Goal: Information Seeking & Learning: Learn about a topic

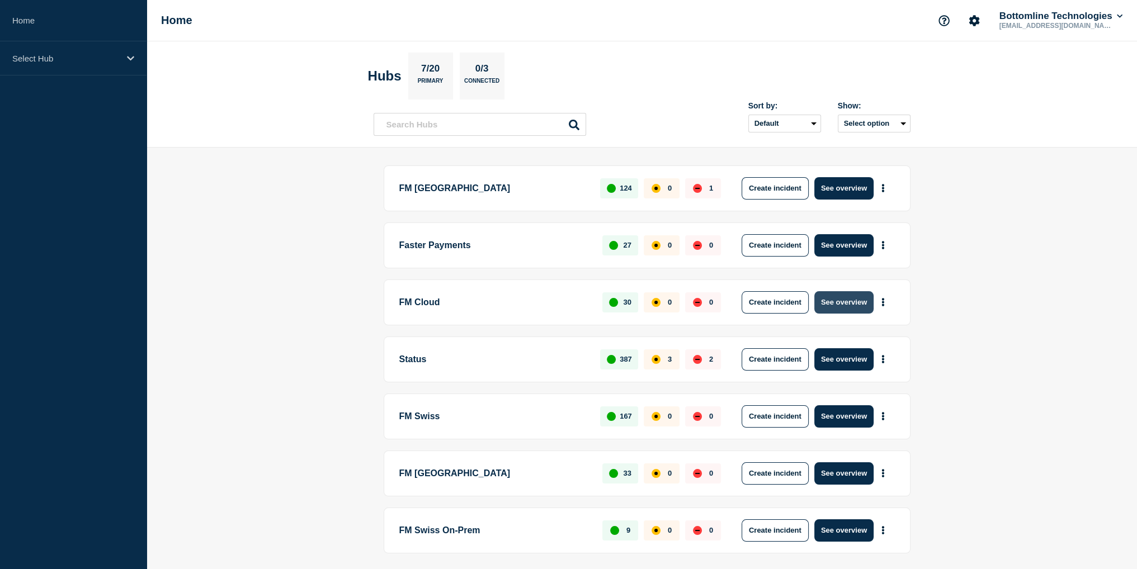
click at [838, 300] on button "See overview" at bounding box center [843, 302] width 59 height 22
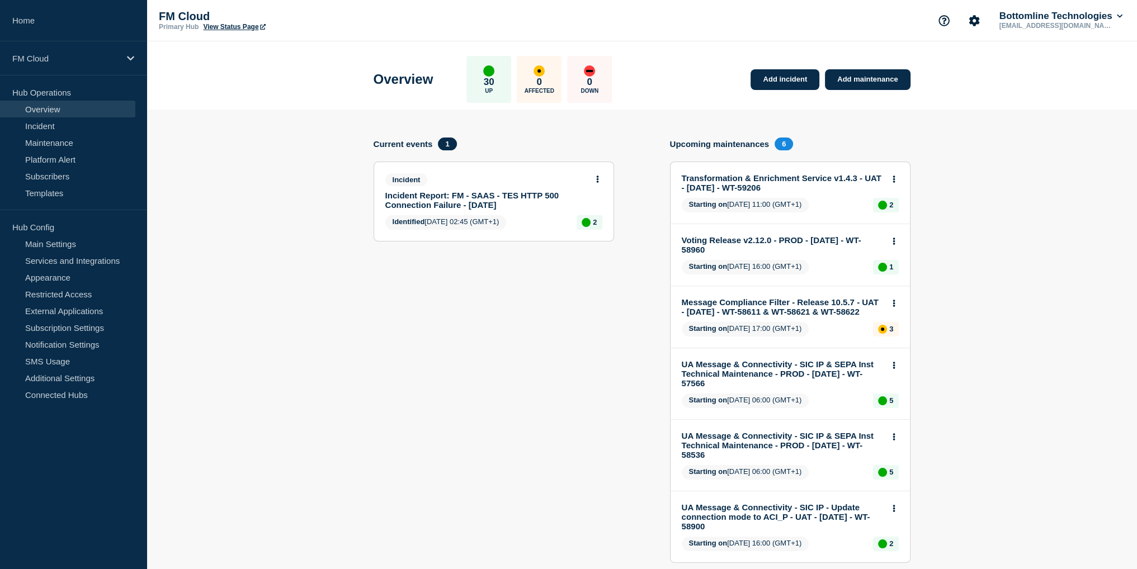
click at [449, 258] on section "Current events 1 Incident Incident Report: FM - SAAS - TES HTTP 500 Connection …" at bounding box center [493, 359] width 240 height 442
drag, startPoint x: 282, startPoint y: 220, endPoint x: 268, endPoint y: 213, distance: 15.8
click at [268, 213] on section "Add incident Add maintenance Current events 1 Incident Incident Report: FM - SA…" at bounding box center [641, 516] width 990 height 812
drag, startPoint x: 606, startPoint y: 286, endPoint x: 582, endPoint y: 286, distance: 24.0
click at [582, 286] on section "Current events 1 Incident Incident Report: FM - SAAS - TES HTTP 500 Connection …" at bounding box center [493, 359] width 240 height 442
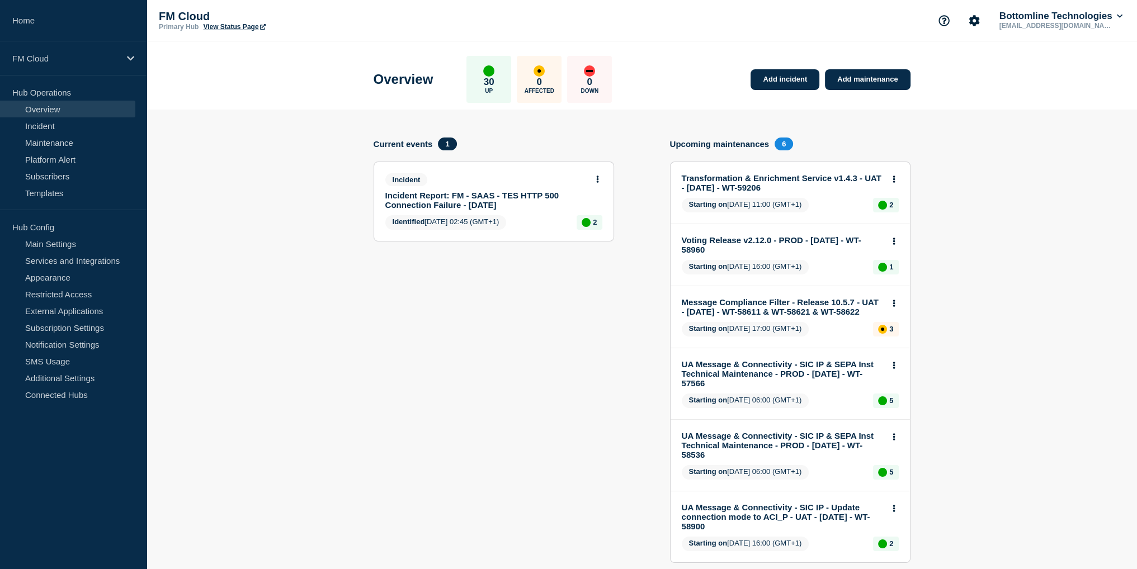
drag, startPoint x: 457, startPoint y: 328, endPoint x: 451, endPoint y: 323, distance: 8.7
click at [451, 323] on section "Current events 1 Incident Incident Report: FM - SAAS - TES HTTP 500 Connection …" at bounding box center [493, 359] width 240 height 442
click at [82, 140] on link "Maintenance" at bounding box center [67, 142] width 135 height 17
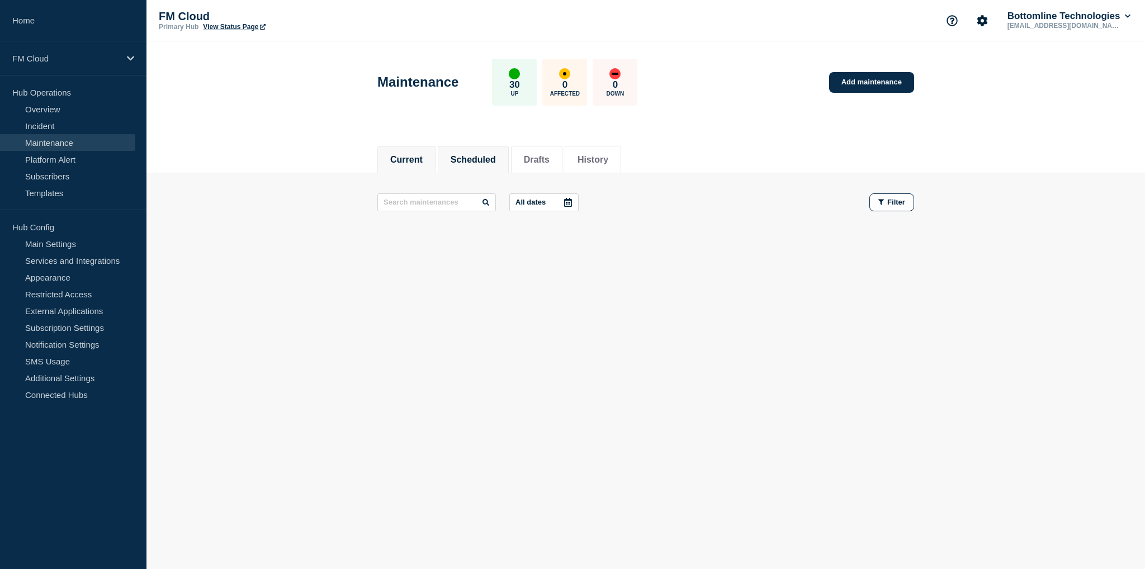
click at [496, 156] on button "Scheduled" at bounding box center [473, 160] width 45 height 10
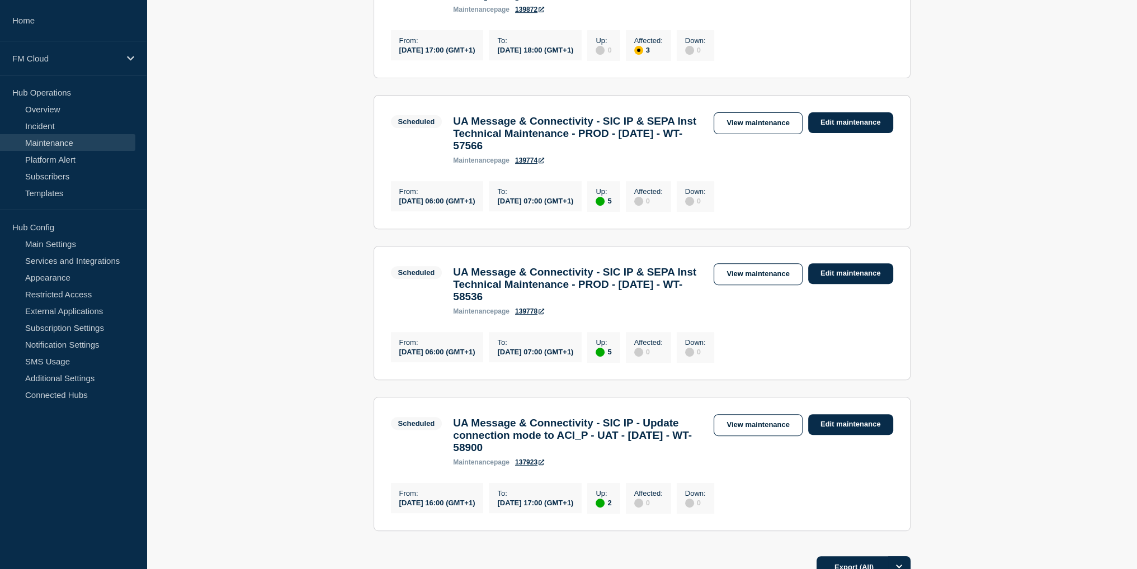
scroll to position [559, 0]
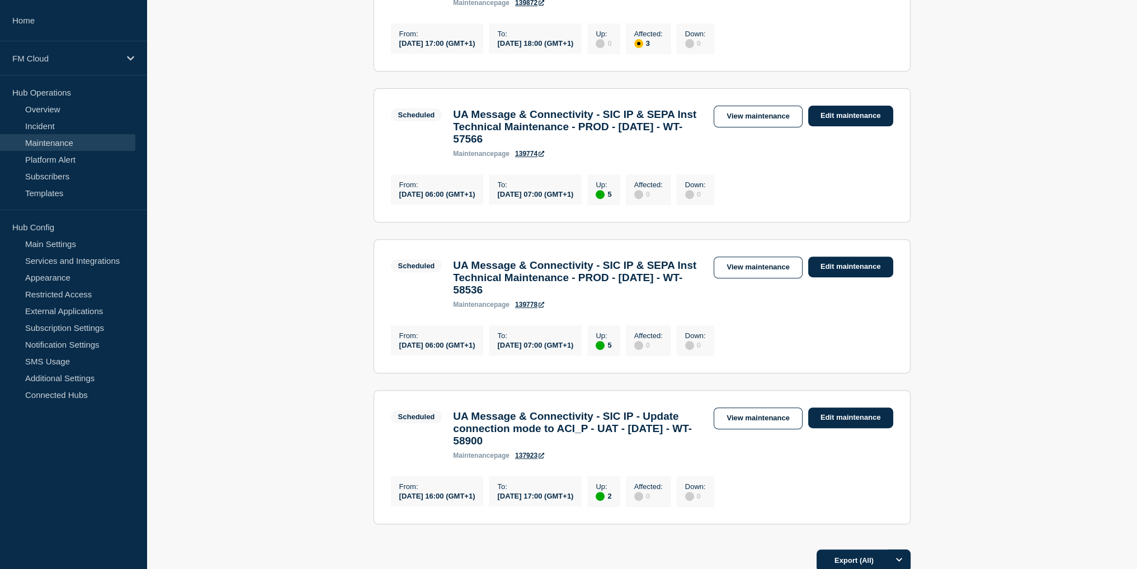
click at [613, 296] on h3 "UA Message & Connectivity - SIC IP & SEPA Inst Technical Maintenance - PROD - 2…" at bounding box center [577, 277] width 249 height 37
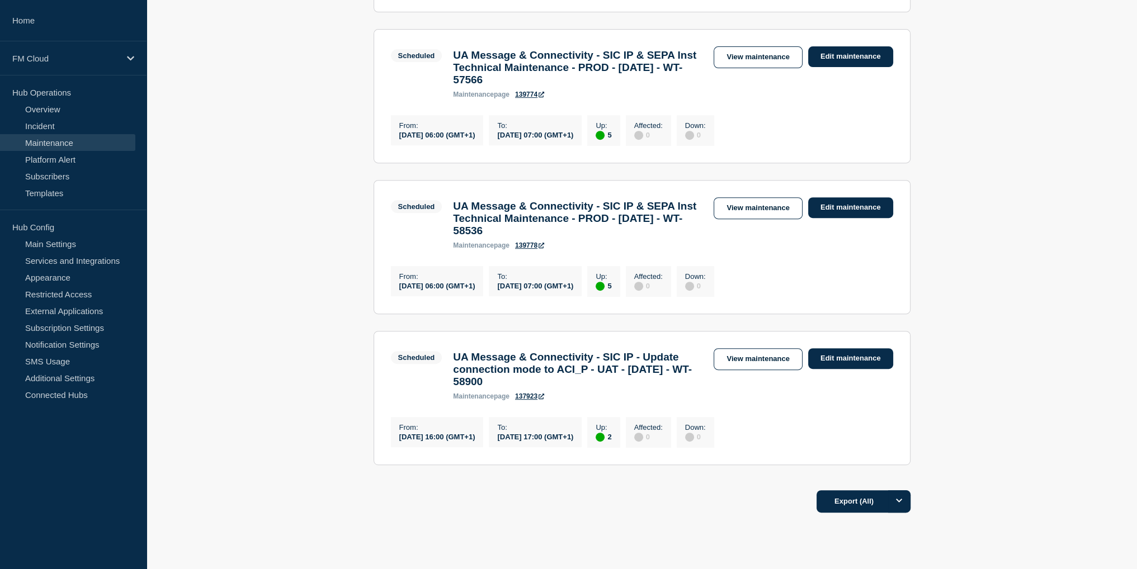
scroll to position [671, 0]
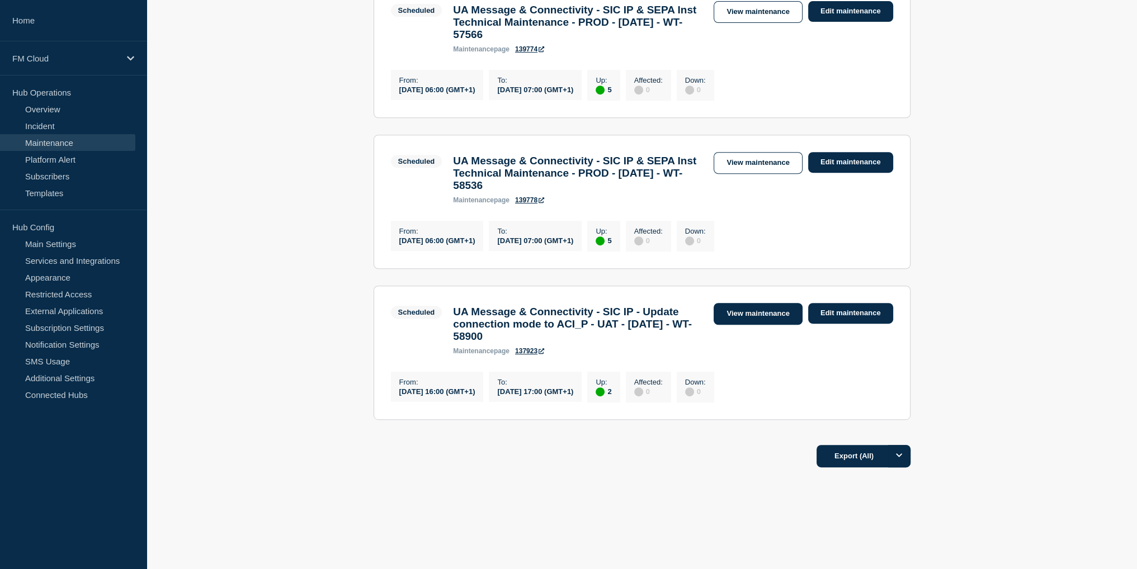
click at [731, 325] on link "View maintenance" at bounding box center [757, 314] width 88 height 22
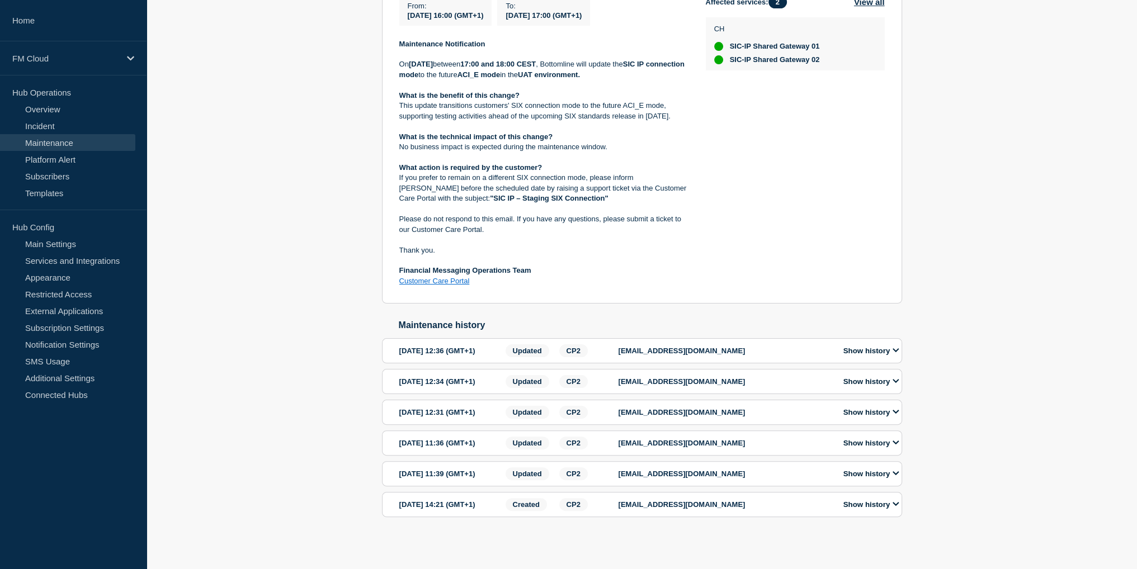
scroll to position [387, 0]
click at [886, 346] on button "Show history" at bounding box center [871, 351] width 63 height 10
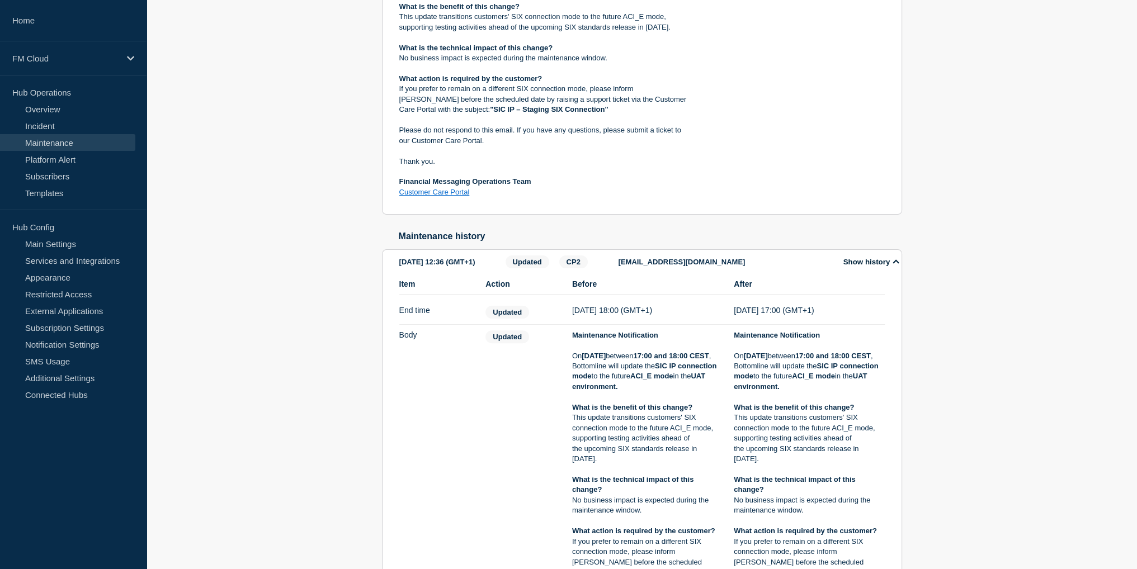
drag, startPoint x: 836, startPoint y: 273, endPoint x: 801, endPoint y: 273, distance: 35.2
click at [801, 273] on div "Back Back to Maintenances Scheduled UA Message & Connectivity - SIC IP - Update…" at bounding box center [641, 351] width 537 height 1131
drag, startPoint x: 983, startPoint y: 280, endPoint x: 967, endPoint y: 251, distance: 33.1
click at [967, 251] on div "Back Back to Maintenances Scheduled UA Message & Connectivity - SIC IP - Update…" at bounding box center [641, 351] width 990 height 1131
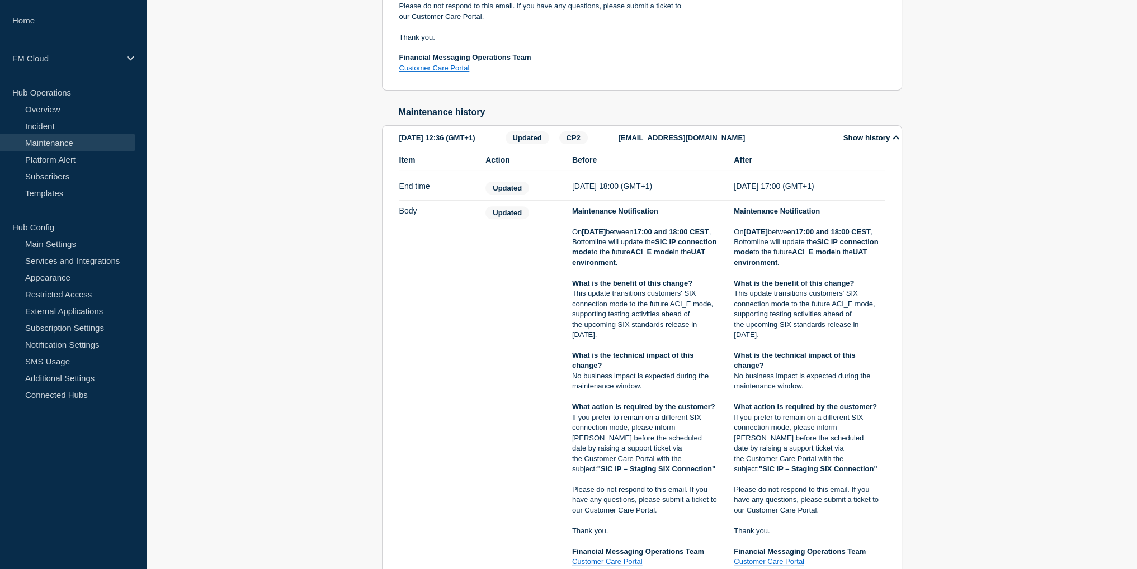
scroll to position [499, 0]
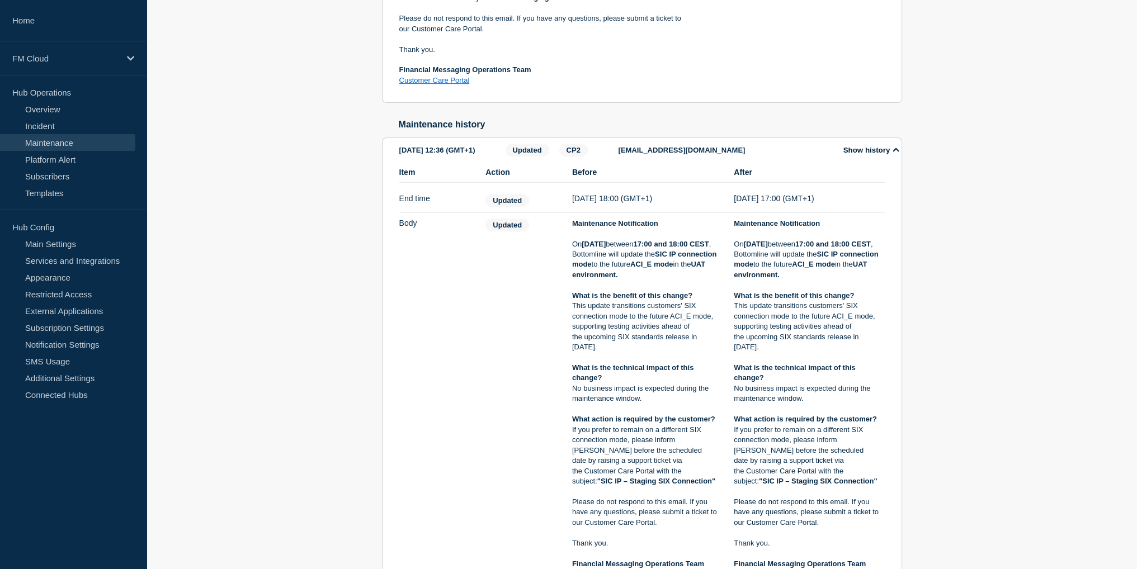
drag, startPoint x: 955, startPoint y: 255, endPoint x: 950, endPoint y: 230, distance: 25.0
click at [950, 230] on div "Back Back to Maintenances Scheduled UA Message & Connectivity - SIC IP - Update…" at bounding box center [641, 239] width 990 height 1131
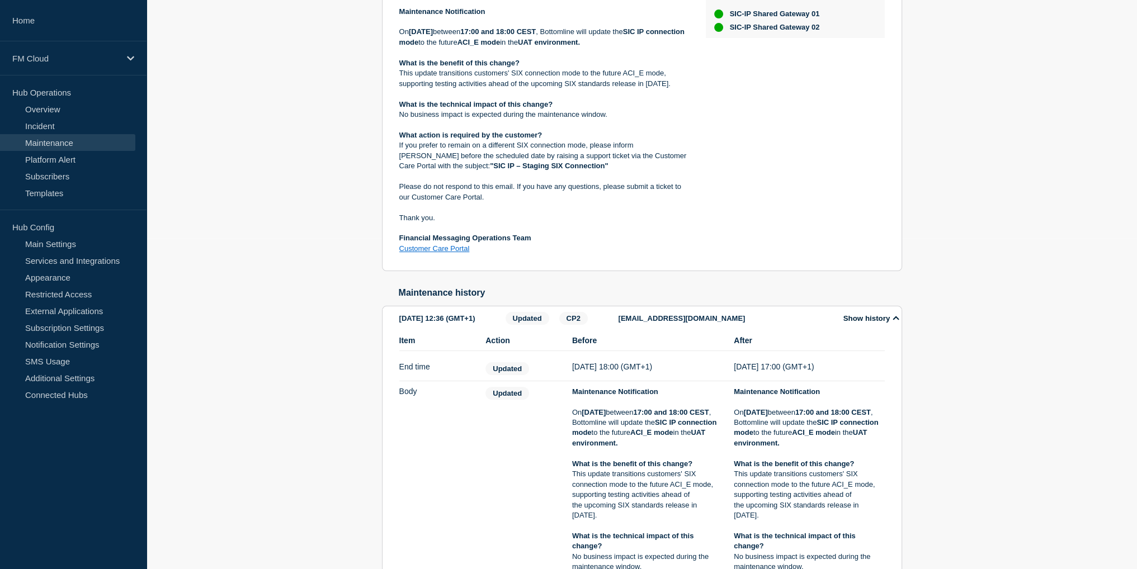
scroll to position [332, 0]
drag, startPoint x: 937, startPoint y: 321, endPoint x: 925, endPoint y: 282, distance: 41.4
click at [925, 282] on div "Back Back to Maintenances Scheduled UA Message & Connectivity - SIC IP - Update…" at bounding box center [641, 407] width 990 height 1131
drag, startPoint x: 927, startPoint y: 247, endPoint x: 925, endPoint y: 232, distance: 14.8
click at [925, 232] on div "Back Back to Maintenances Scheduled UA Message & Connectivity - SIC IP - Update…" at bounding box center [641, 407] width 990 height 1131
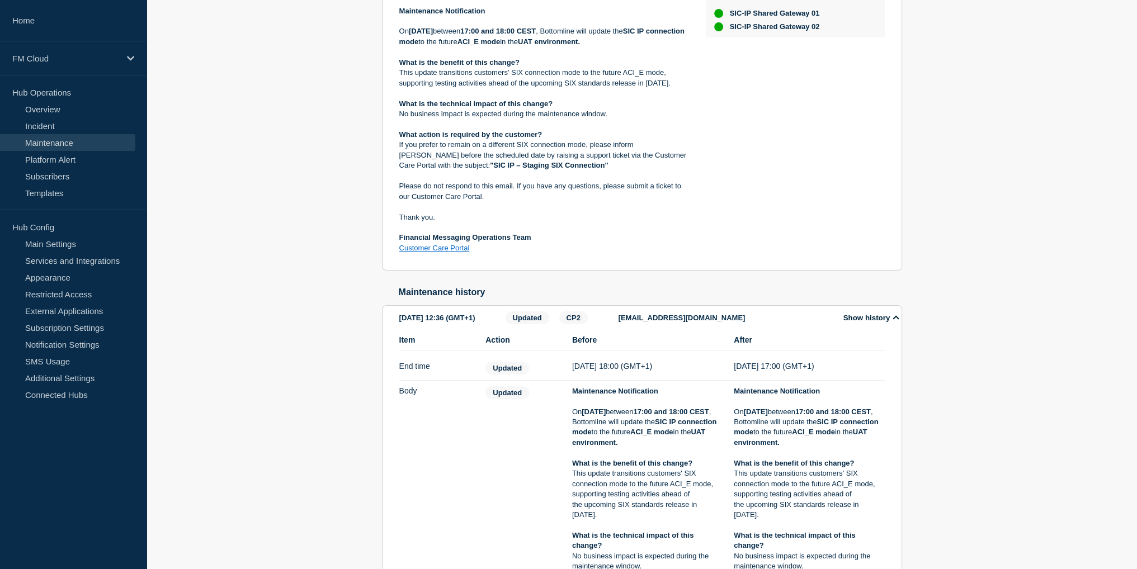
drag, startPoint x: 986, startPoint y: 150, endPoint x: 984, endPoint y: 134, distance: 16.8
click at [984, 134] on div "Back Back to Maintenances Scheduled UA Message & Connectivity - SIC IP - Update…" at bounding box center [641, 407] width 990 height 1131
drag, startPoint x: 879, startPoint y: 193, endPoint x: 869, endPoint y: 177, distance: 18.6
click at [869, 177] on div "Affected services: 2 View all CH SIC-IP Shared Gateway 01 SIC-IP Shared Gateway…" at bounding box center [795, 108] width 179 height 291
drag, startPoint x: 925, startPoint y: 183, endPoint x: 915, endPoint y: 174, distance: 13.1
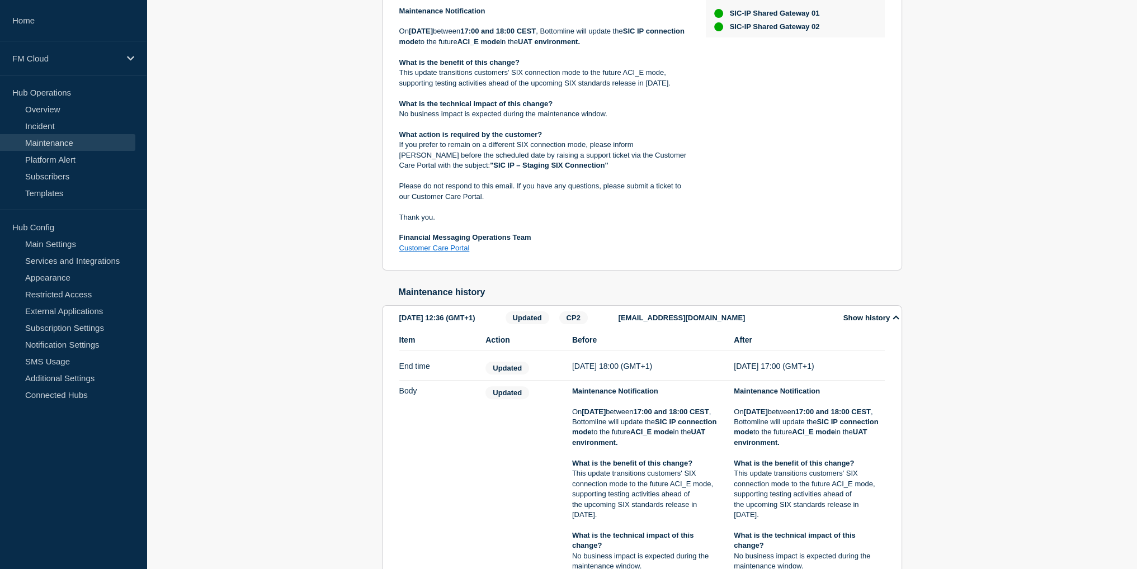
click at [915, 174] on div "Back Back to Maintenances Scheduled UA Message & Connectivity - SIC IP - Update…" at bounding box center [641, 407] width 990 height 1131
drag, startPoint x: 868, startPoint y: 171, endPoint x: 845, endPoint y: 169, distance: 22.4
click at [845, 169] on div "Affected services: 2 View all CH SIC-IP Shared Gateway 01 SIC-IP Shared Gateway…" at bounding box center [795, 108] width 179 height 291
drag, startPoint x: 840, startPoint y: 182, endPoint x: 824, endPoint y: 182, distance: 15.7
click at [824, 182] on div "Affected services: 2 View all CH SIC-IP Shared Gateway 01 SIC-IP Shared Gateway…" at bounding box center [795, 108] width 179 height 291
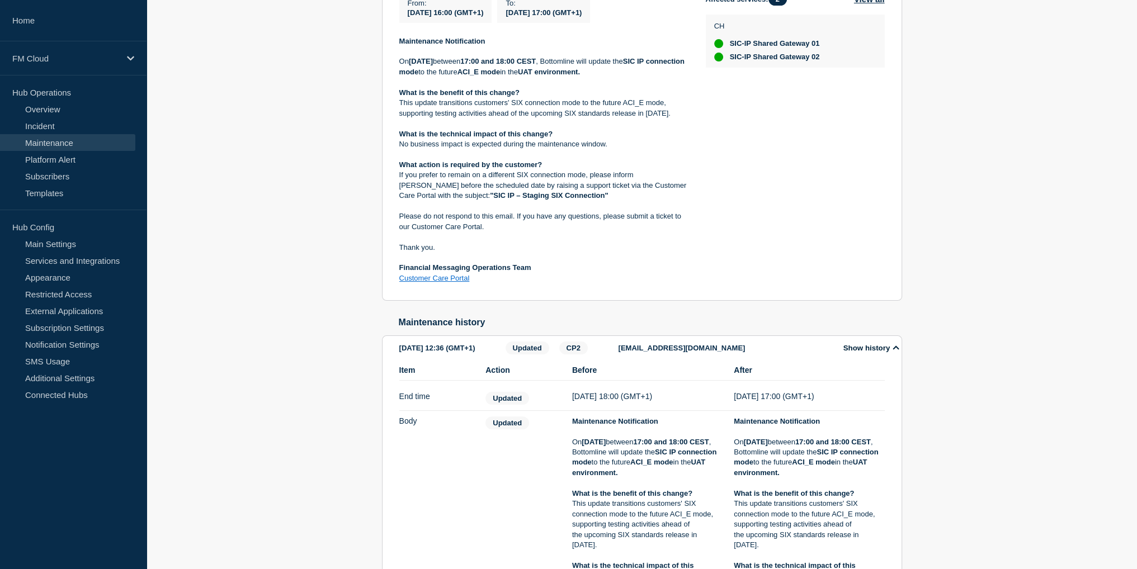
scroll to position [276, 0]
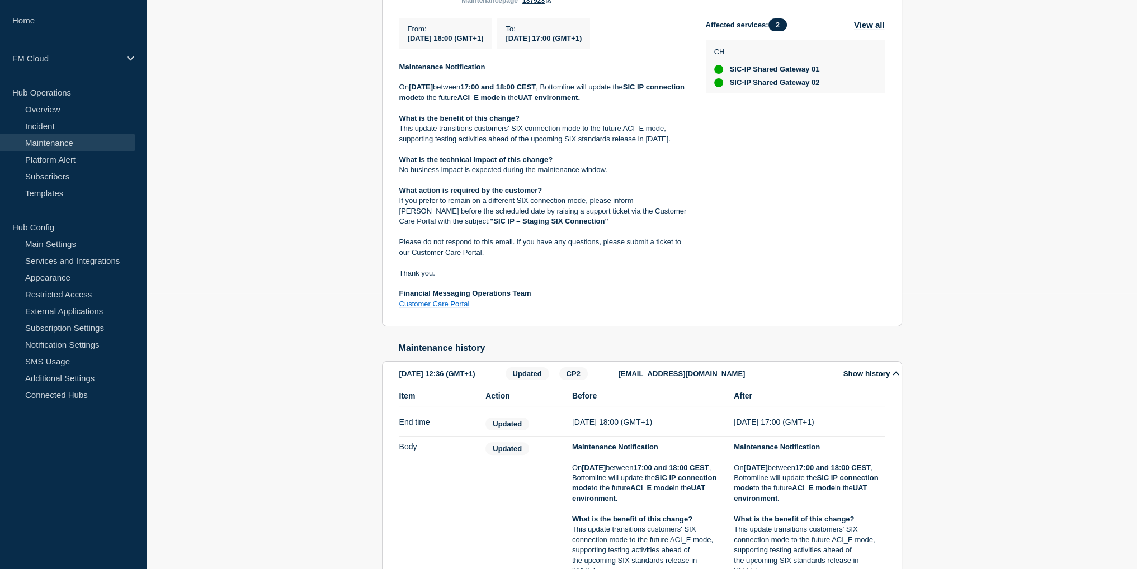
drag, startPoint x: 824, startPoint y: 182, endPoint x: 791, endPoint y: 173, distance: 34.0
click at [791, 173] on div "Affected services: 2 View all CH SIC-IP Shared Gateway 01 SIC-IP Shared Gateway…" at bounding box center [795, 163] width 179 height 291
drag, startPoint x: 849, startPoint y: 193, endPoint x: 817, endPoint y: 186, distance: 33.1
click at [817, 186] on div "Affected services: 2 View all CH SIC-IP Shared Gateway 01 SIC-IP Shared Gateway…" at bounding box center [795, 163] width 179 height 291
drag, startPoint x: 776, startPoint y: 207, endPoint x: 767, endPoint y: 206, distance: 9.0
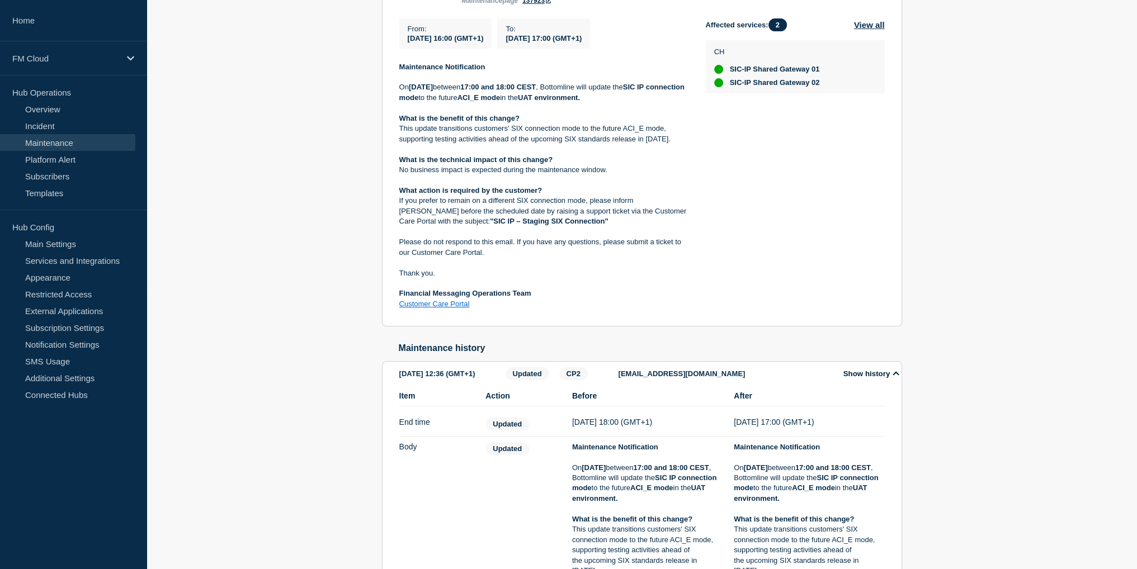
click at [767, 206] on div "Affected services: 2 View all CH SIC-IP Shared Gateway 01 SIC-IP Shared Gateway…" at bounding box center [795, 163] width 179 height 291
drag, startPoint x: 821, startPoint y: 202, endPoint x: 802, endPoint y: 192, distance: 21.3
click at [803, 192] on div "Affected services: 2 View all CH SIC-IP Shared Gateway 01 SIC-IP Shared Gateway…" at bounding box center [795, 163] width 179 height 291
drag, startPoint x: 778, startPoint y: 184, endPoint x: 771, endPoint y: 182, distance: 7.1
click at [771, 182] on div "Affected services: 2 View all CH SIC-IP Shared Gateway 01 SIC-IP Shared Gateway…" at bounding box center [795, 163] width 179 height 291
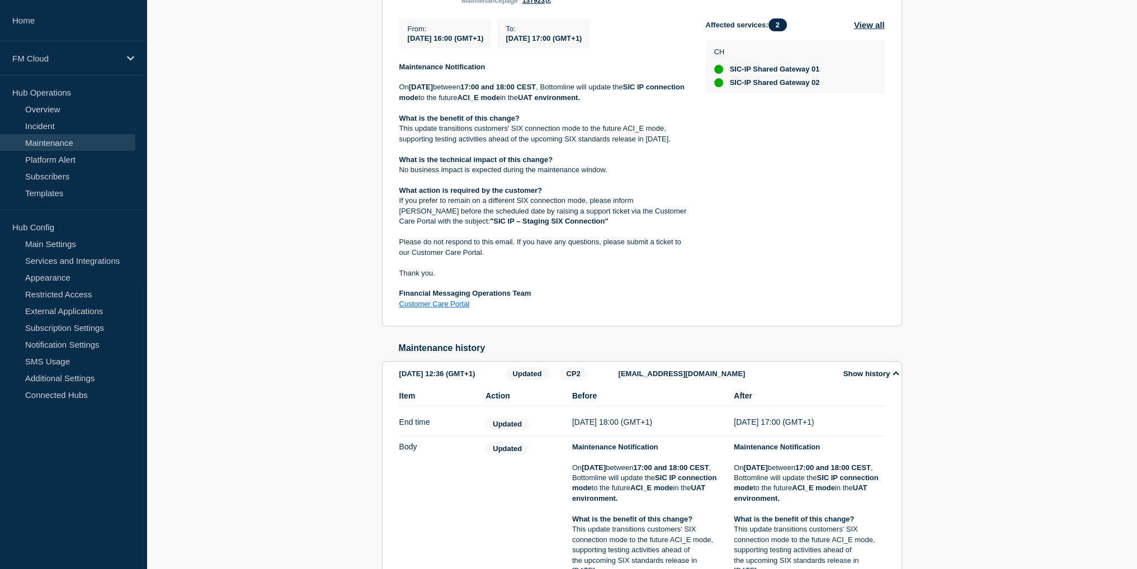
drag, startPoint x: 873, startPoint y: 223, endPoint x: 851, endPoint y: 221, distance: 21.9
click at [851, 221] on div "Affected services: 2 View all CH SIC-IP Shared Gateway 01 SIC-IP Shared Gateway…" at bounding box center [795, 163] width 179 height 291
drag, startPoint x: 850, startPoint y: 217, endPoint x: 839, endPoint y: 212, distance: 12.3
click at [839, 212] on div "Affected services: 2 View all CH SIC-IP Shared Gateway 01 SIC-IP Shared Gateway…" at bounding box center [795, 163] width 179 height 291
drag, startPoint x: 848, startPoint y: 209, endPoint x: 839, endPoint y: 208, distance: 9.0
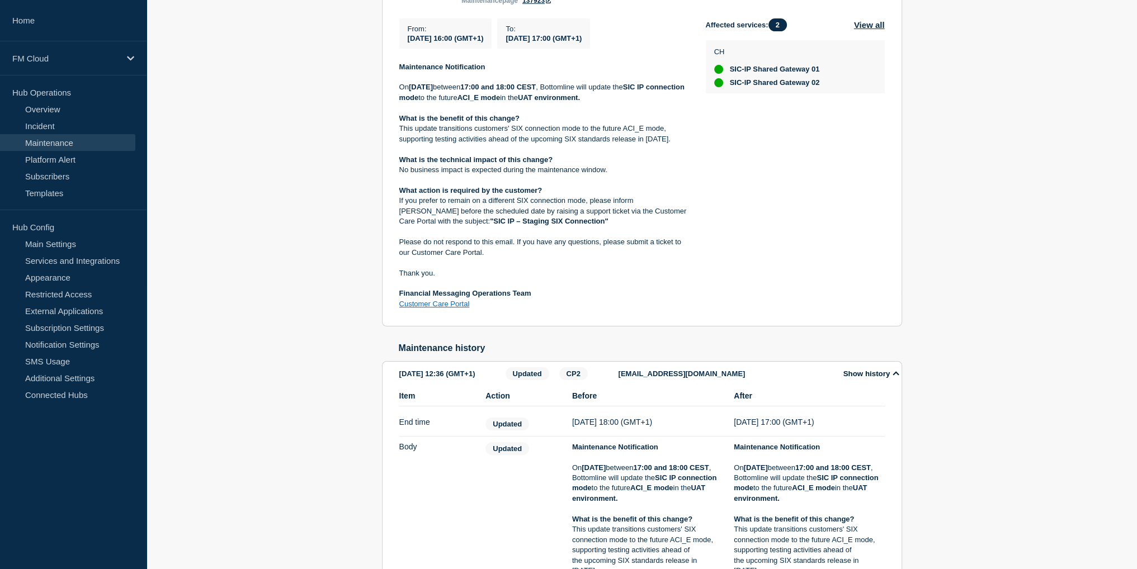
click at [839, 208] on div "Affected services: 2 View all CH SIC-IP Shared Gateway 01 SIC-IP Shared Gateway…" at bounding box center [795, 163] width 179 height 291
drag, startPoint x: 841, startPoint y: 200, endPoint x: 831, endPoint y: 187, distance: 16.3
click at [831, 187] on div "Affected services: 2 View all CH SIC-IP Shared Gateway 01 SIC-IP Shared Gateway…" at bounding box center [795, 163] width 179 height 291
drag, startPoint x: 799, startPoint y: 206, endPoint x: 825, endPoint y: 184, distance: 33.7
click at [825, 184] on div "Affected services: 2 View all CH SIC-IP Shared Gateway 01 SIC-IP Shared Gateway…" at bounding box center [795, 163] width 179 height 291
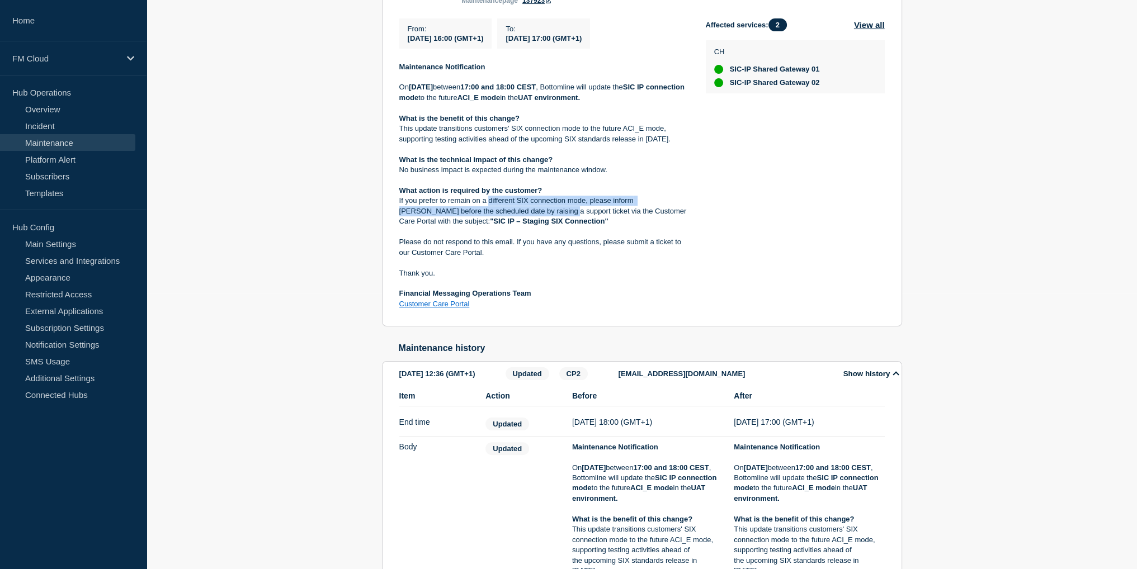
drag, startPoint x: 487, startPoint y: 238, endPoint x: 564, endPoint y: 251, distance: 77.7
click at [564, 226] on p "If you prefer to remain on a different SIX connection mode, please inform Botto…" at bounding box center [543, 211] width 288 height 31
click at [508, 226] on p "If you prefer to remain on a different SIX connection mode, please inform Botto…" at bounding box center [543, 211] width 288 height 31
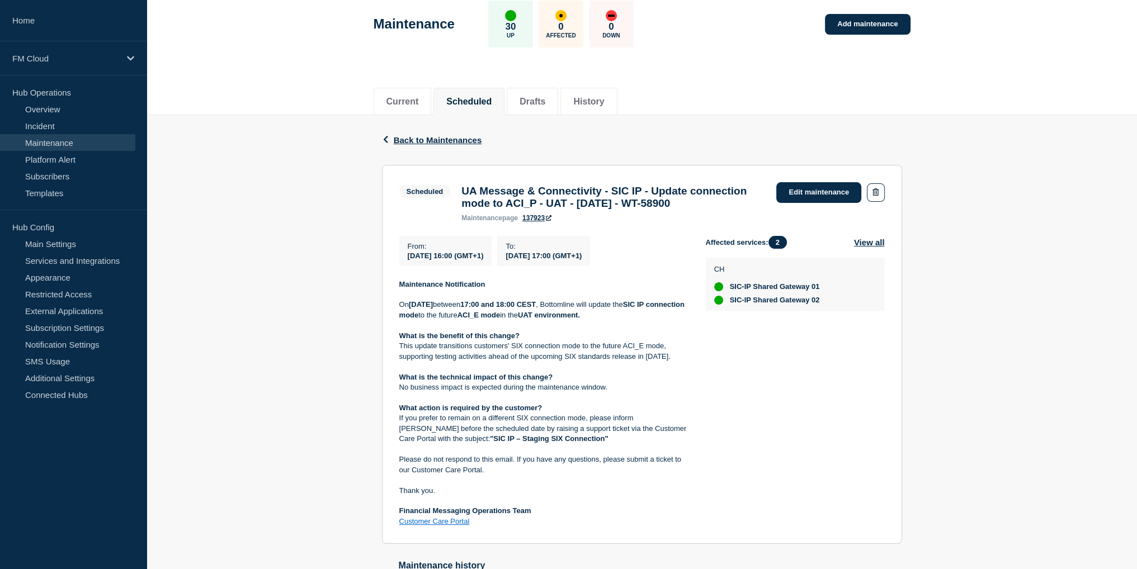
scroll to position [52, 0]
